Goal: Complete application form

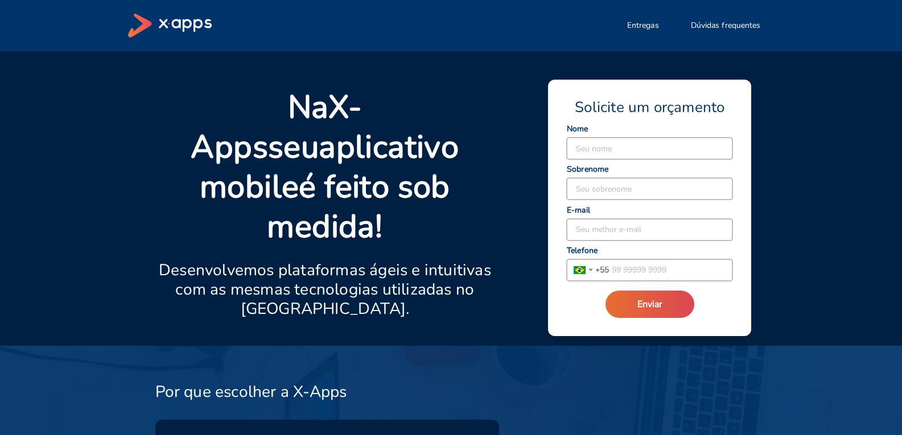
click at [574, 153] on input at bounding box center [650, 149] width 166 height 22
type input "lucas fj"
click at [630, 186] on input at bounding box center [650, 189] width 166 height 22
click at [607, 217] on div "Seu melhor e-mail" at bounding box center [649, 224] width 167 height 34
click at [608, 226] on input at bounding box center [650, 230] width 166 height 22
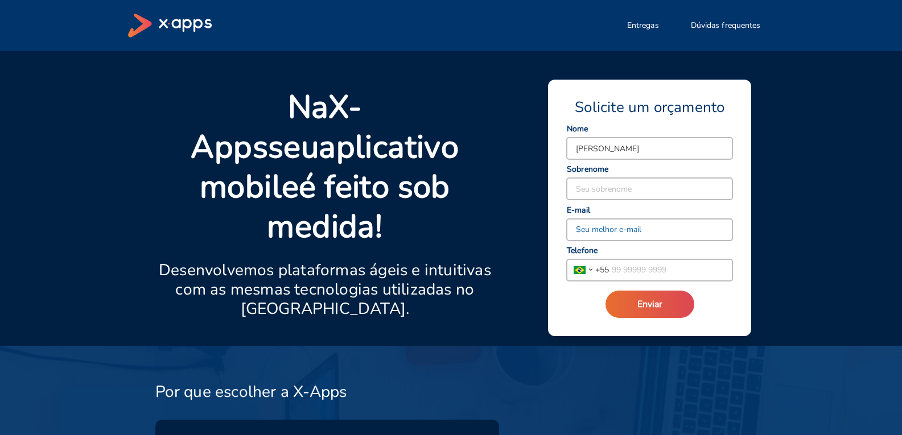
click at [608, 226] on input at bounding box center [650, 230] width 166 height 22
type input "[EMAIL_ADDRESS][DOMAIN_NAME]"
click at [658, 271] on input "tel" at bounding box center [671, 271] width 124 height 22
type input "11945800421"
click at [606, 291] on button "Enviar" at bounding box center [650, 304] width 89 height 27
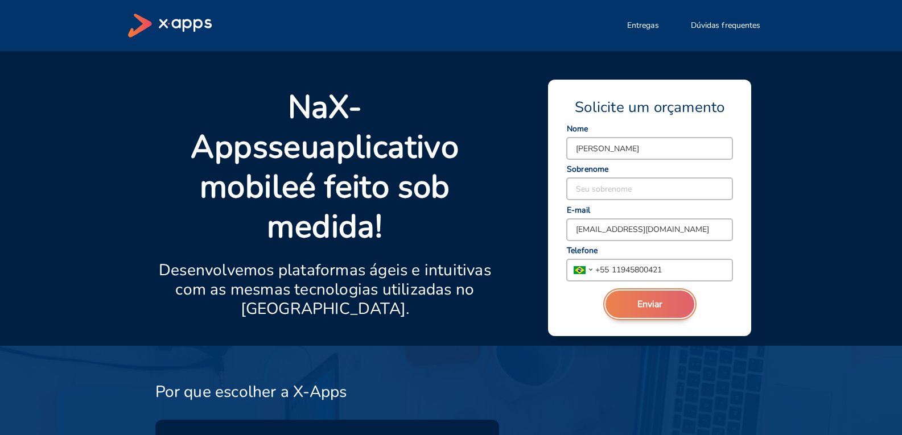
click at [629, 314] on button "Enviar" at bounding box center [650, 304] width 89 height 27
click at [639, 301] on span "Enviar" at bounding box center [649, 304] width 25 height 13
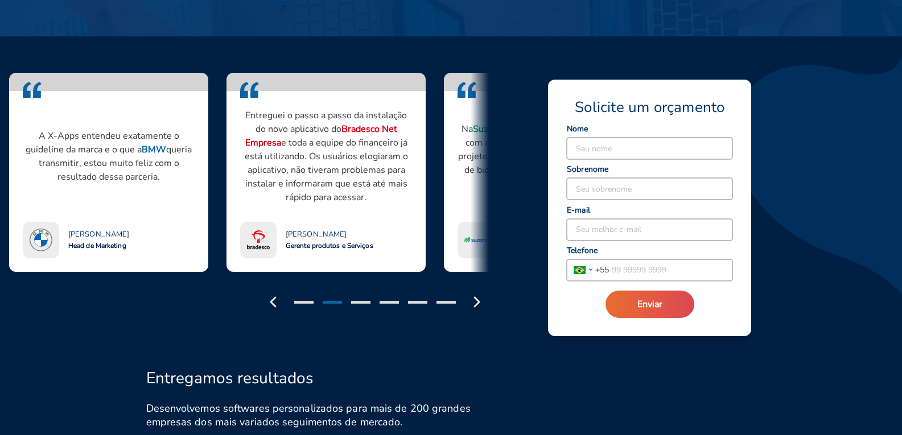
scroll to position [1006, 0]
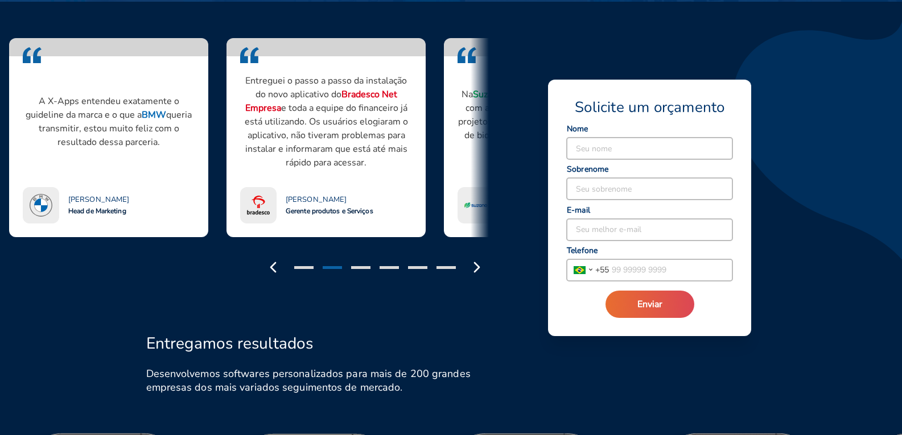
click at [600, 150] on input at bounding box center [650, 149] width 166 height 22
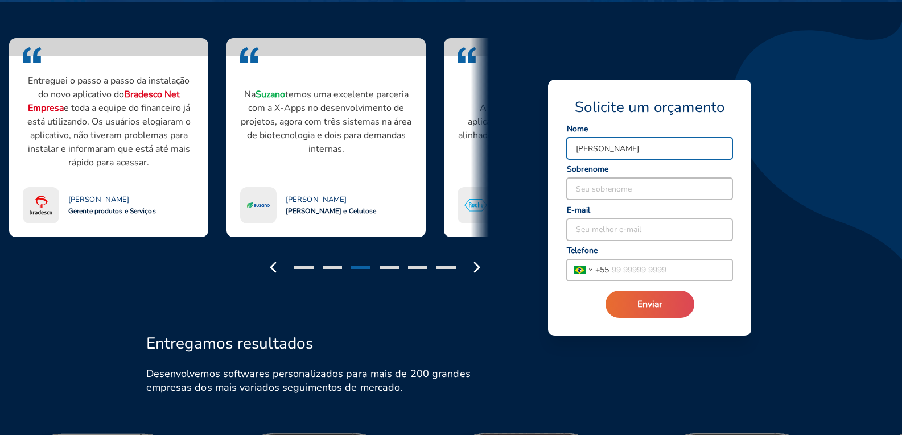
type input "[PERSON_NAME]"
click at [595, 192] on input at bounding box center [650, 189] width 166 height 22
type input "fj"
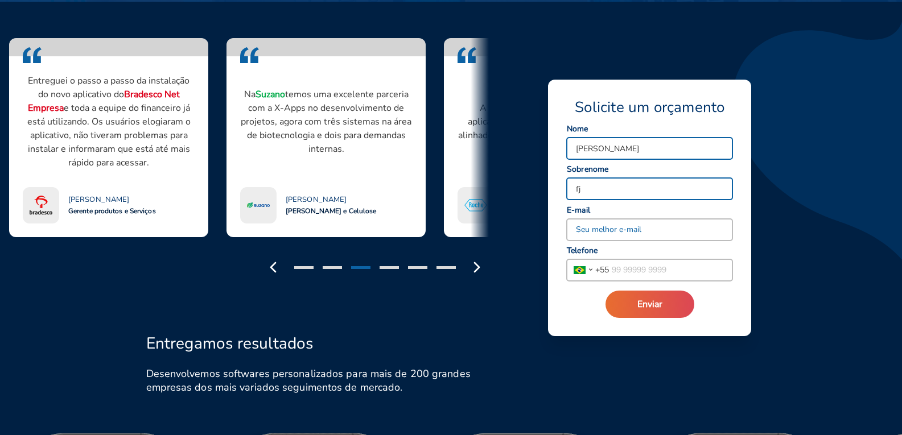
click at [591, 232] on input at bounding box center [650, 230] width 166 height 22
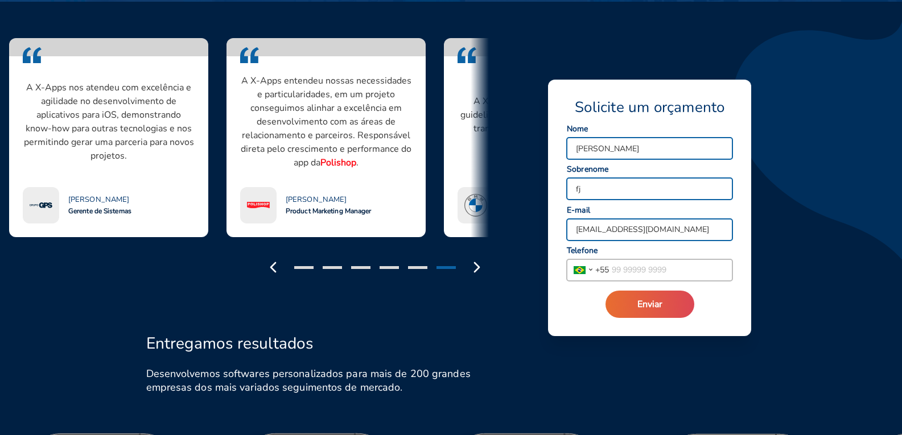
type input "[EMAIL_ADDRESS][DOMAIN_NAME]"
click at [671, 270] on input "tel" at bounding box center [671, 271] width 124 height 22
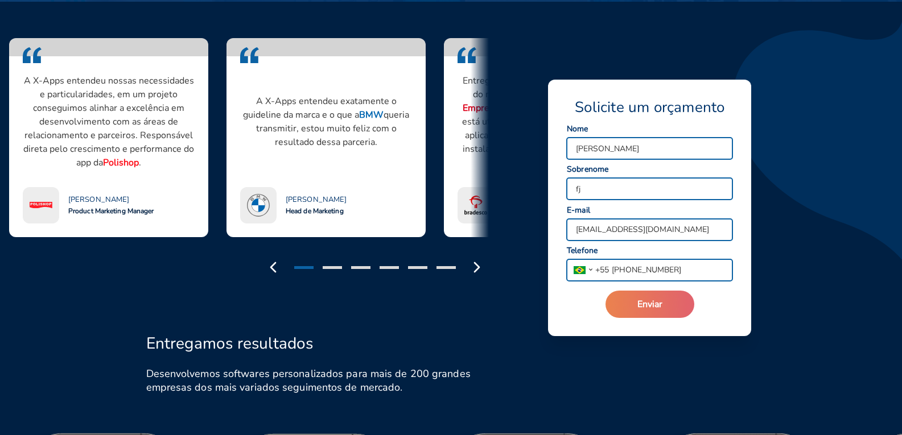
type input "[PHONE_NUMBER]"
click at [666, 302] on button "Enviar" at bounding box center [650, 304] width 89 height 27
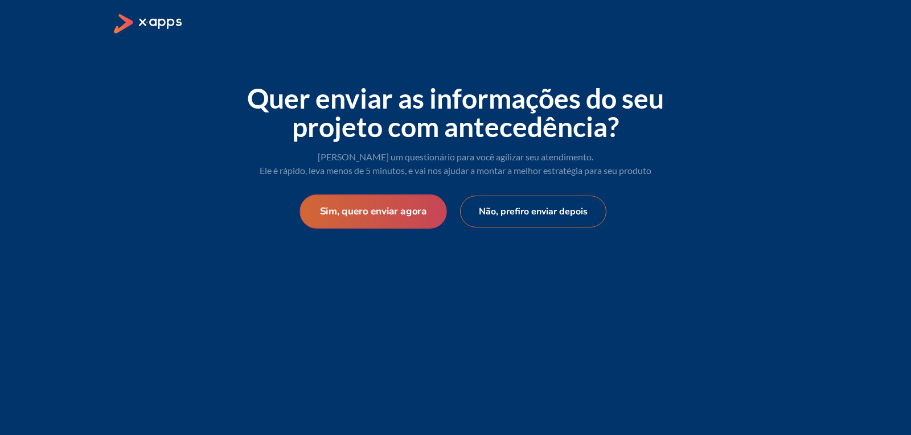
click at [401, 211] on button "Sim, quero enviar agora" at bounding box center [372, 212] width 147 height 34
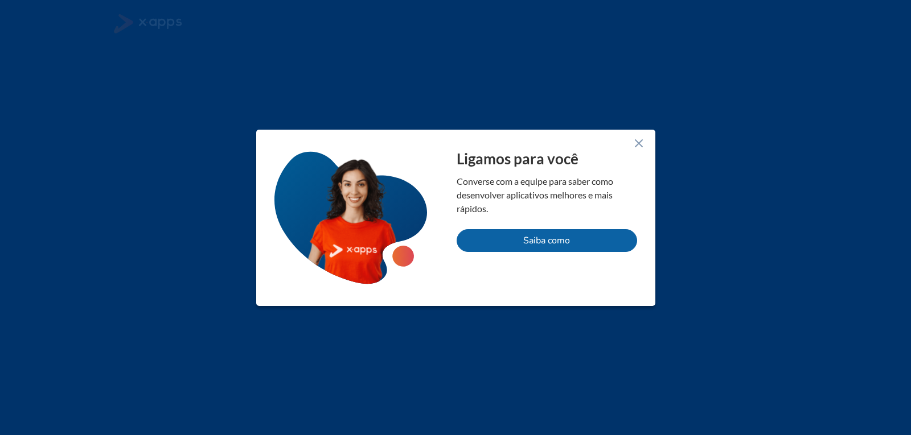
click at [639, 144] on icon at bounding box center [639, 144] width 14 height 14
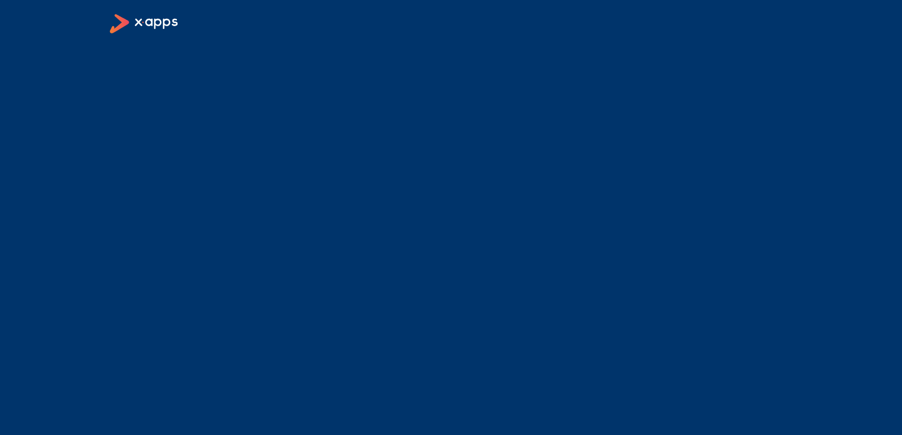
select select "BR"
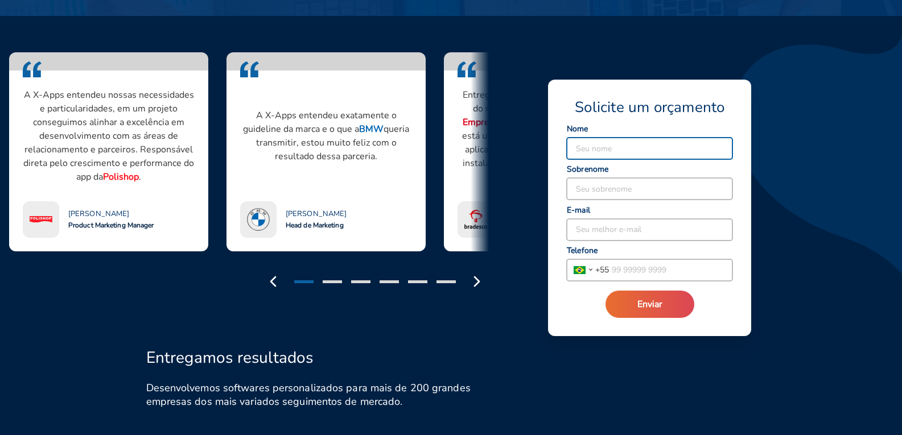
scroll to position [1006, 0]
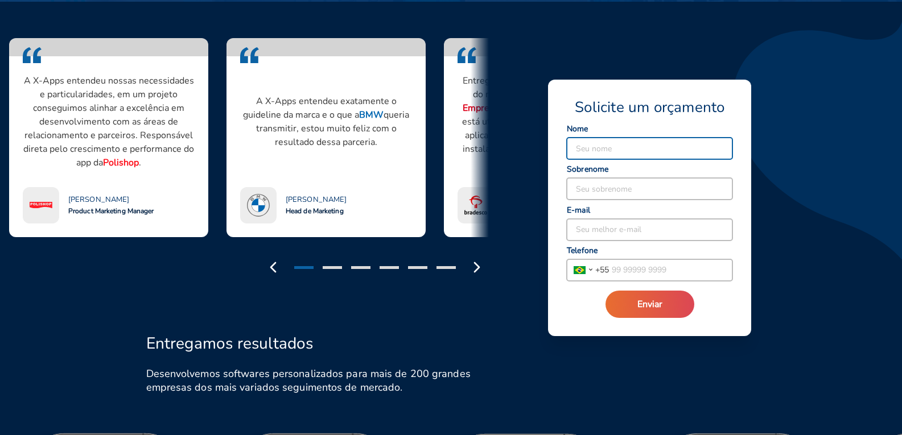
click at [616, 153] on input at bounding box center [650, 149] width 166 height 22
type input "[PERSON_NAME]"
drag, startPoint x: 619, startPoint y: 175, endPoint x: 627, endPoint y: 188, distance: 15.8
click at [627, 188] on input at bounding box center [650, 189] width 166 height 22
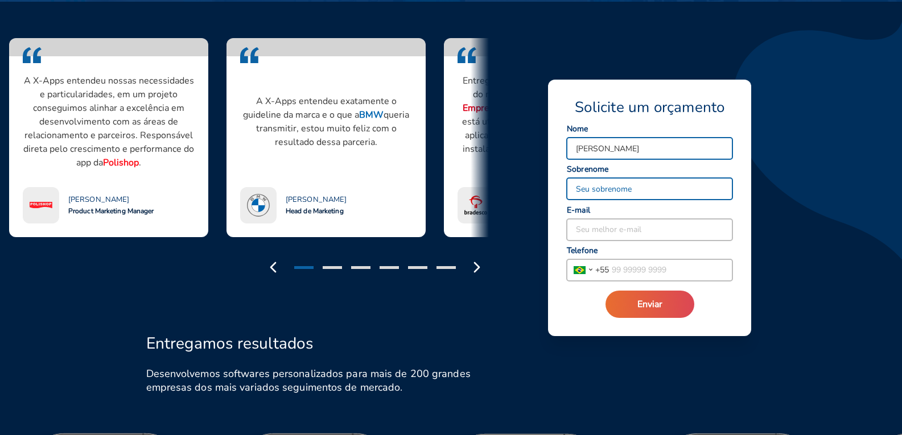
type input "fj"
click at [603, 234] on input at bounding box center [650, 230] width 166 height 22
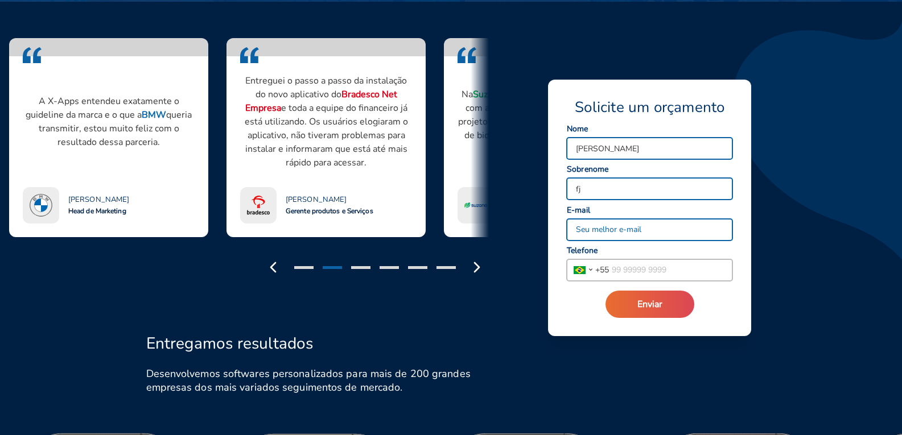
type input "[EMAIL_ADDRESS][DOMAIN_NAME]"
click at [616, 265] on input "tel" at bounding box center [671, 271] width 124 height 22
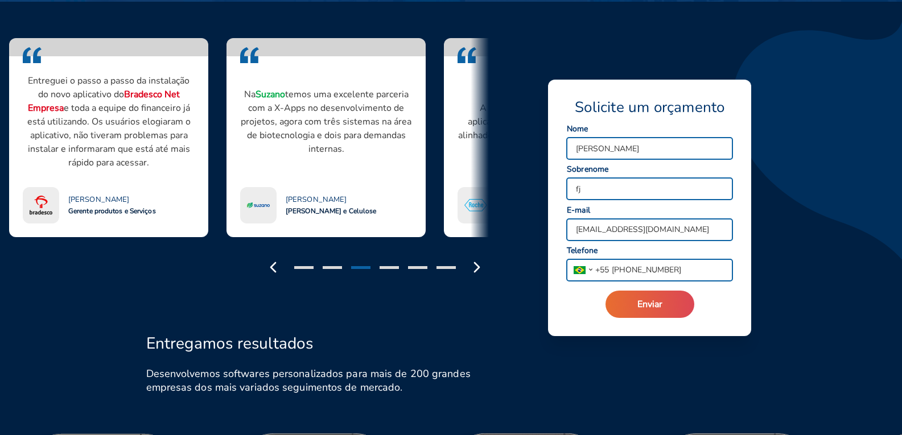
type input "[PHONE_NUMBER]"
click at [606, 291] on button "Enviar" at bounding box center [650, 304] width 89 height 27
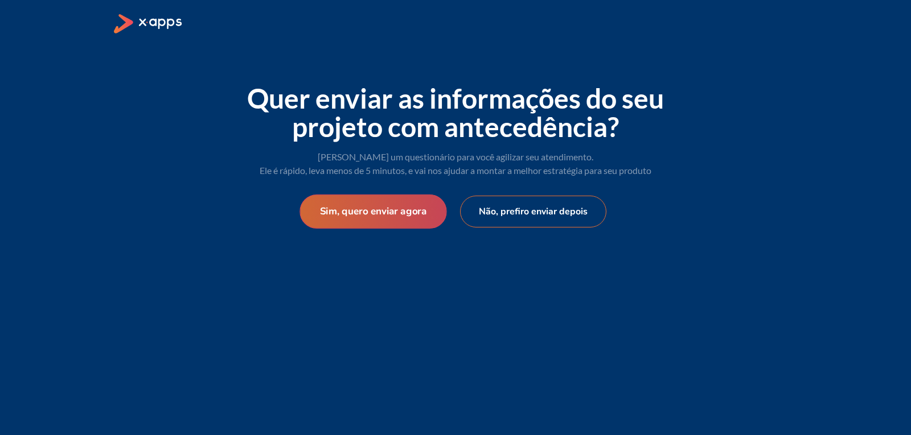
click at [425, 207] on button "Sim, quero enviar agora" at bounding box center [372, 212] width 147 height 34
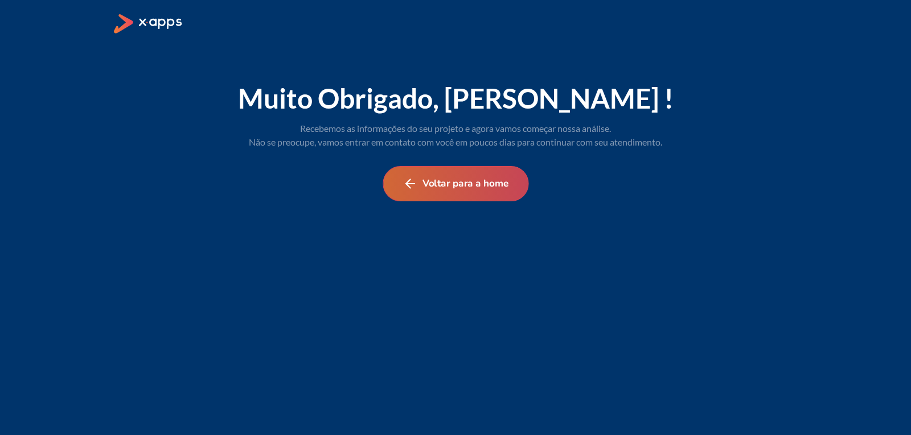
click at [456, 186] on button "Voltar para a home" at bounding box center [455, 183] width 146 height 35
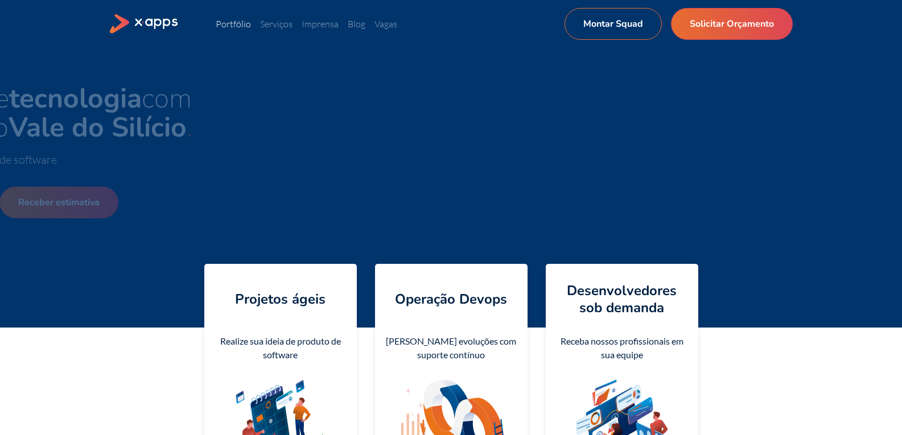
click at [238, 20] on link "Portfólio" at bounding box center [233, 23] width 35 height 11
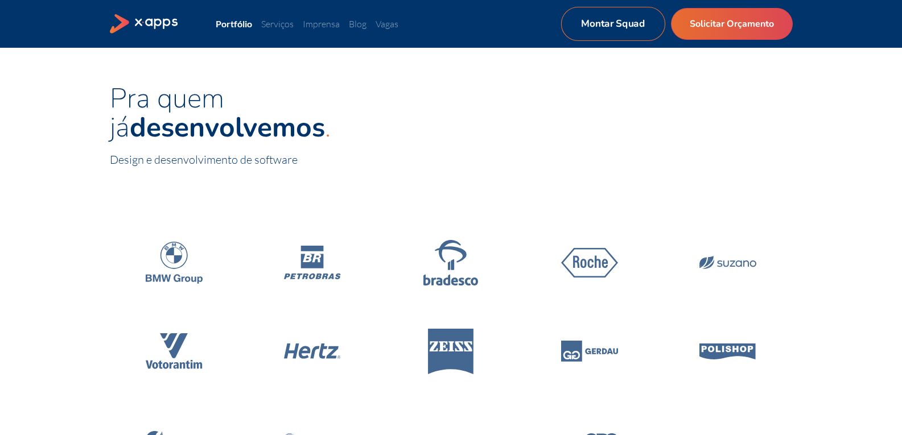
click at [618, 27] on link "Montar Squad" at bounding box center [613, 24] width 104 height 34
click at [172, 18] on icon at bounding box center [144, 24] width 69 height 20
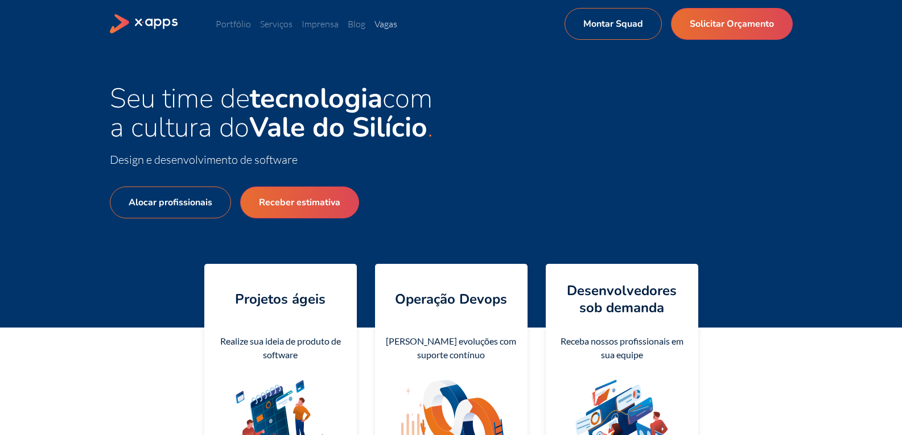
click at [384, 24] on link "Vagas" at bounding box center [385, 23] width 23 height 11
